Goal: Task Accomplishment & Management: Manage account settings

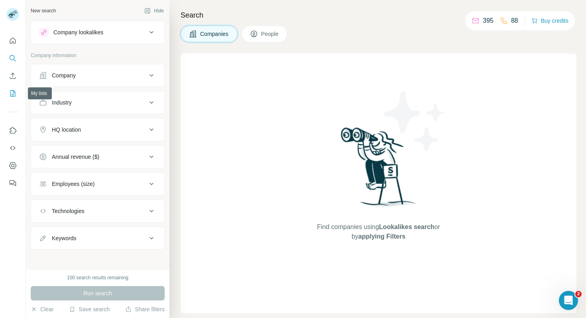
click at [12, 95] on icon "My lists" at bounding box center [13, 93] width 8 height 8
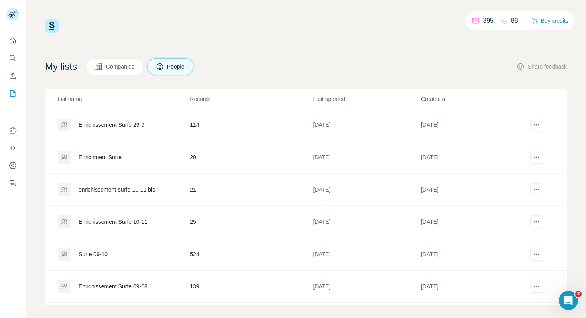
click at [101, 126] on div "Enrichissement Surfe 29-9" at bounding box center [111, 125] width 66 height 8
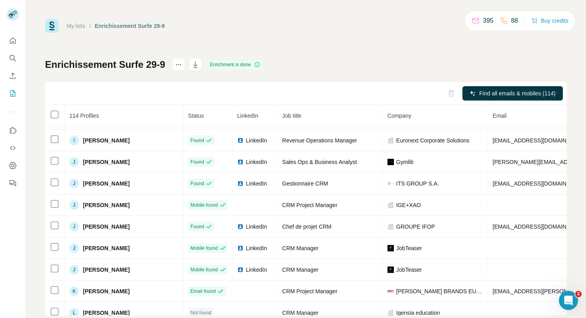
scroll to position [1246, 0]
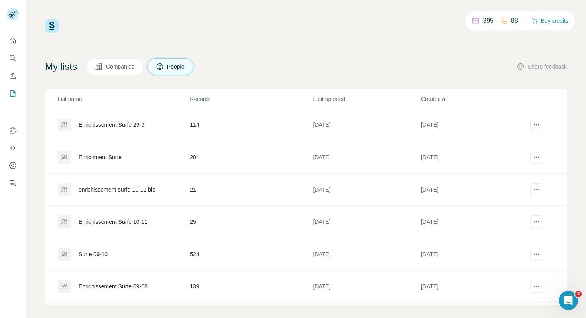
click at [113, 155] on div "Enrichment Surfe" at bounding box center [99, 157] width 43 height 8
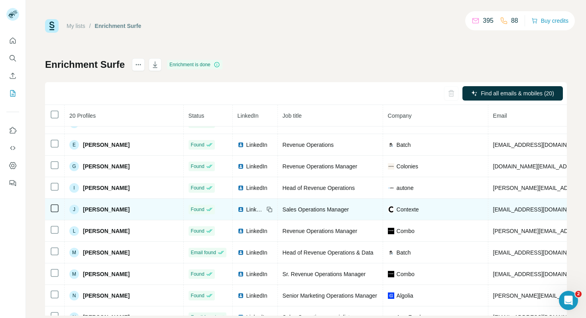
scroll to position [80, 0]
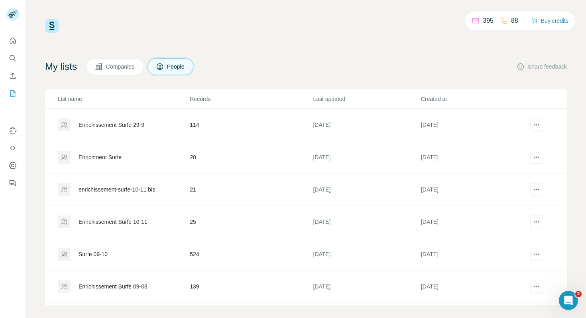
click at [104, 188] on div "enrichissement-surfe-10-11 bis" at bounding box center [116, 189] width 76 height 8
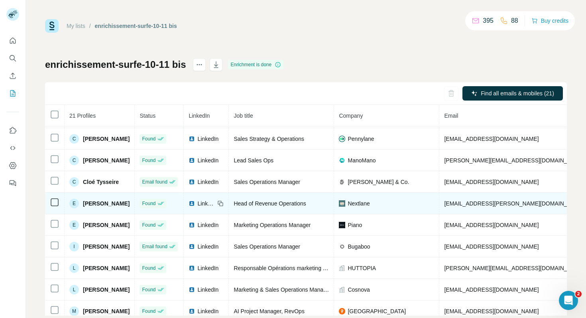
scroll to position [42, 0]
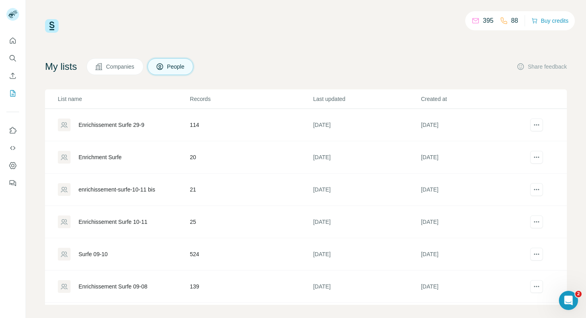
click at [96, 222] on div "Enrichissement Surfe 10-11" at bounding box center [112, 222] width 69 height 8
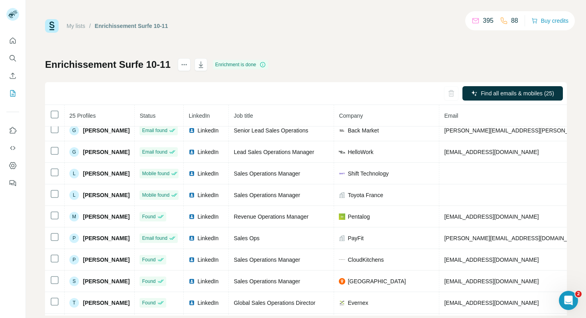
scroll to position [266, 0]
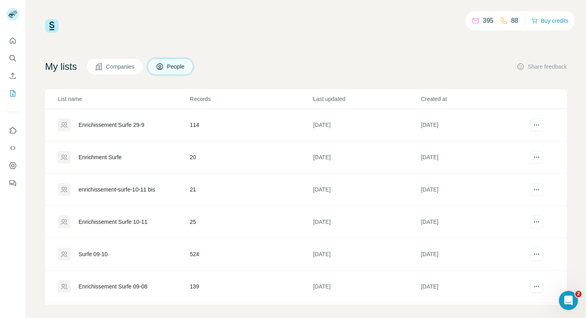
click at [87, 255] on div "Surfe 09-10" at bounding box center [92, 254] width 29 height 8
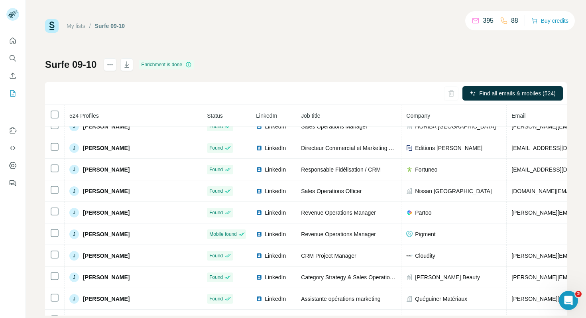
scroll to position [5293, 0]
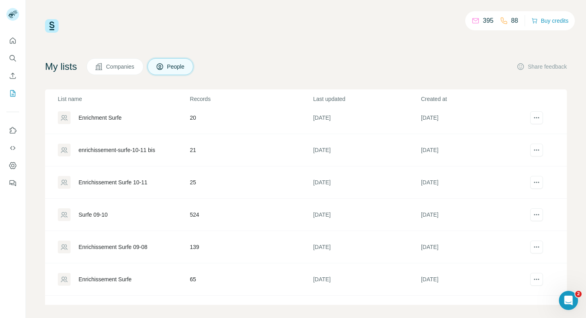
scroll to position [63, 0]
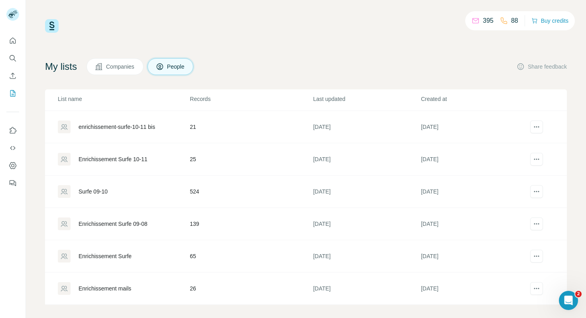
click at [107, 225] on div "Enrichissement Surfe 09-08" at bounding box center [112, 224] width 69 height 8
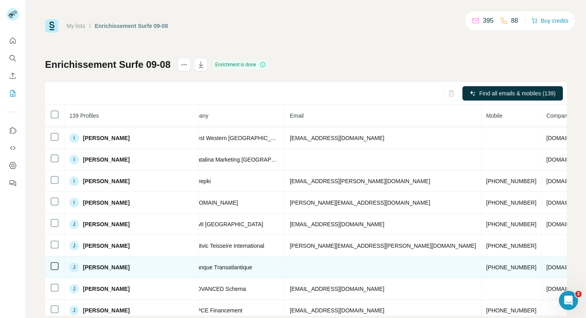
scroll to position [1376, 241]
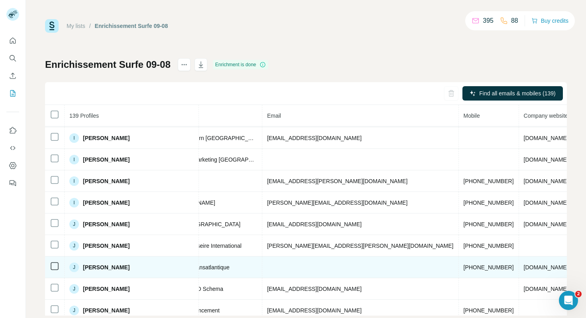
click at [463, 266] on span "[PHONE_NUMBER]" at bounding box center [488, 267] width 50 height 6
copy span "33649705703"
